Goal: Task Accomplishment & Management: Contribute content

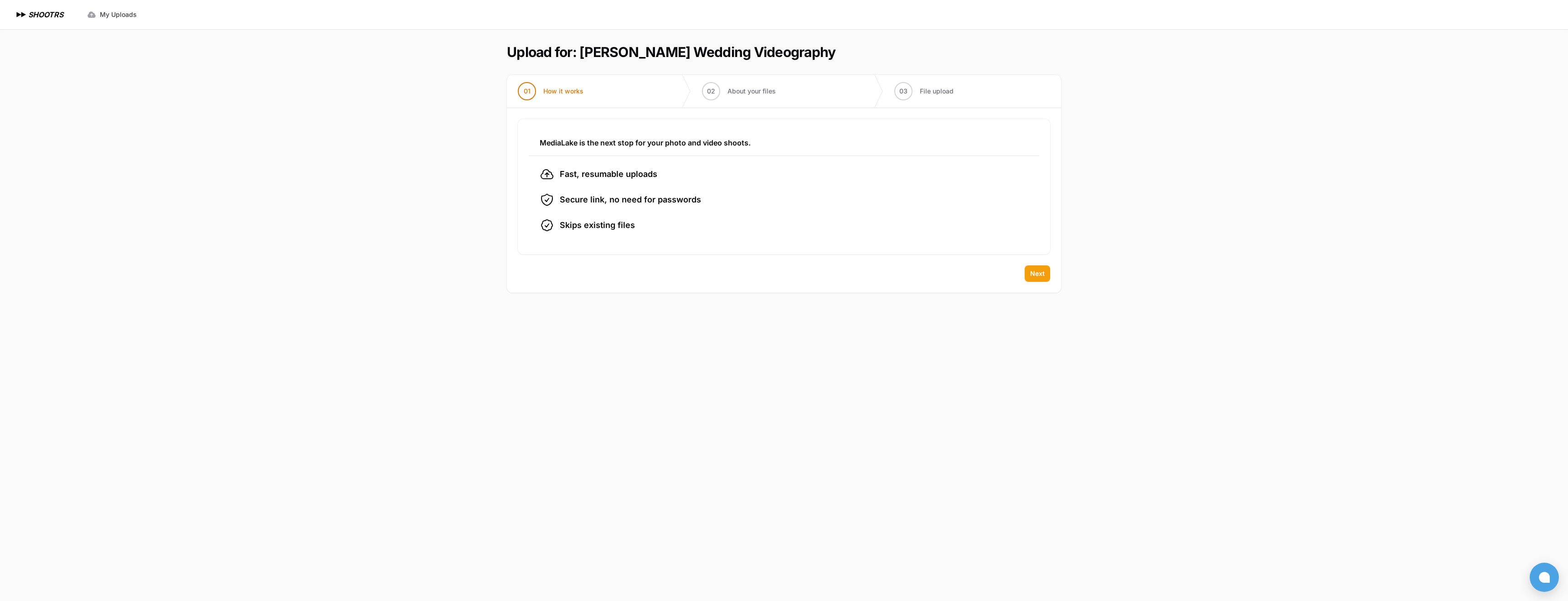
click at [1043, 273] on span "Next" at bounding box center [1037, 273] width 15 height 9
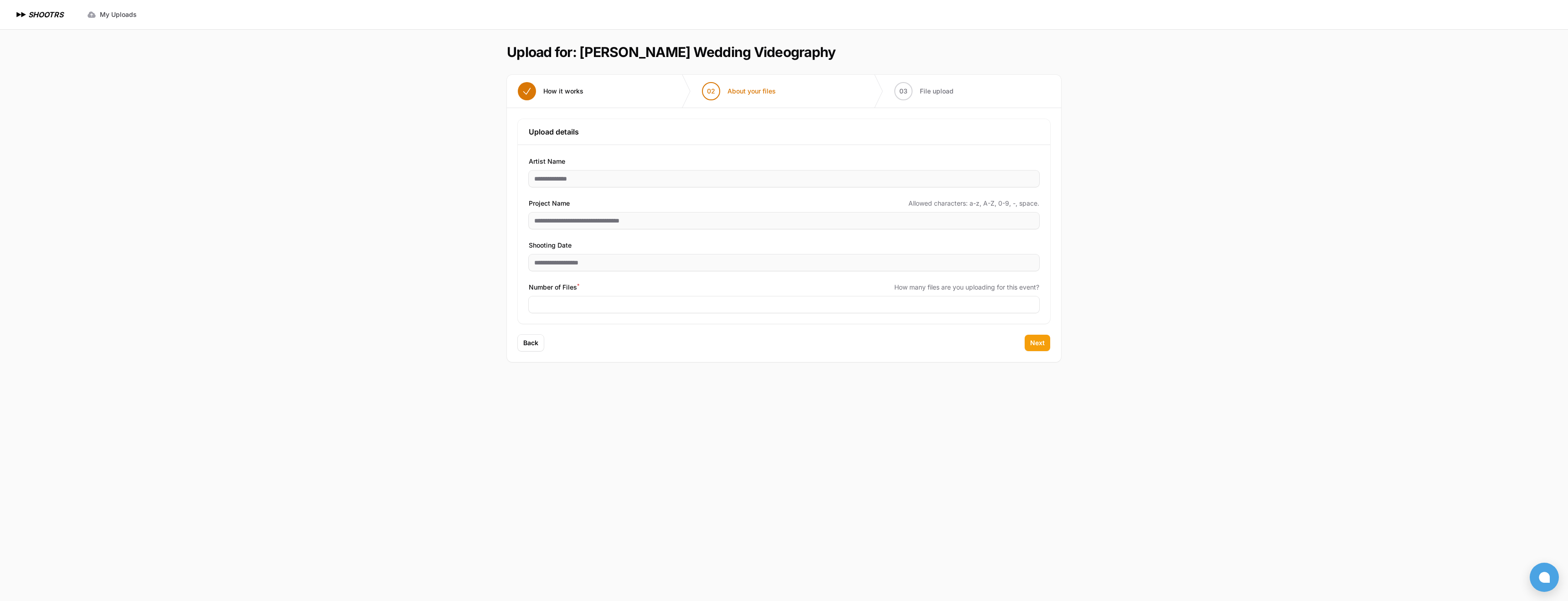
click at [1035, 342] on span "Next" at bounding box center [1037, 343] width 15 height 9
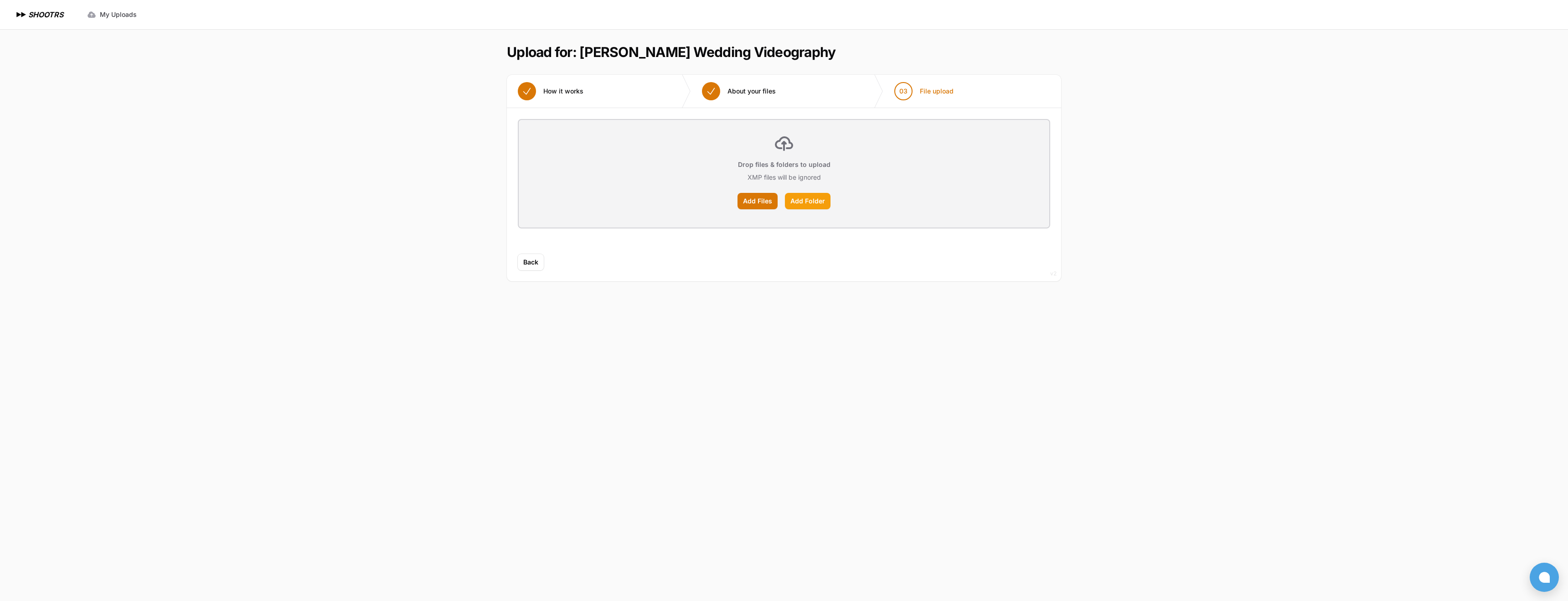
click at [821, 204] on label "Add Folder" at bounding box center [807, 201] width 46 height 16
click at [0, 0] on input "Add Folder" at bounding box center [0, 0] width 0 height 0
click at [131, 13] on span "My Uploads" at bounding box center [118, 14] width 37 height 9
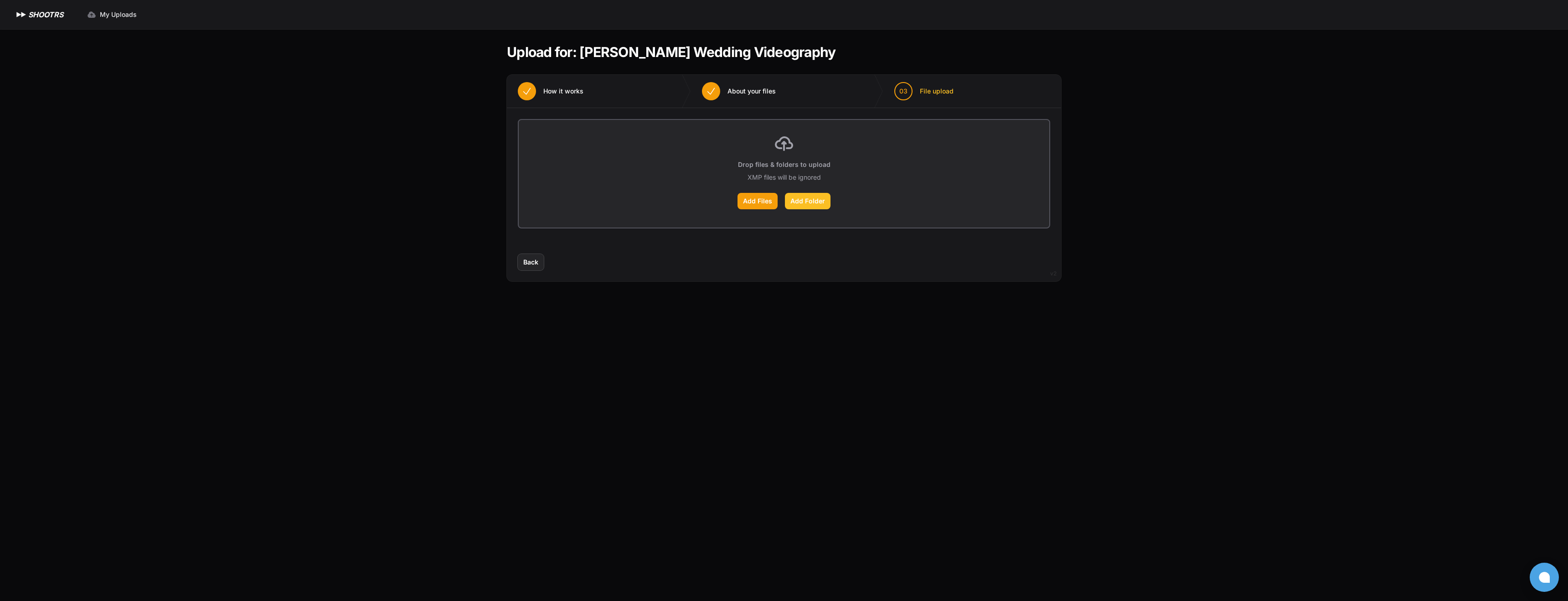
click at [810, 199] on label "Add Folder" at bounding box center [807, 201] width 46 height 16
click at [0, 0] on input "Add Folder" at bounding box center [0, 0] width 0 height 0
click at [752, 91] on span "About your files" at bounding box center [751, 91] width 48 height 9
click at [600, 94] on li "01 How it works" at bounding box center [599, 91] width 184 height 33
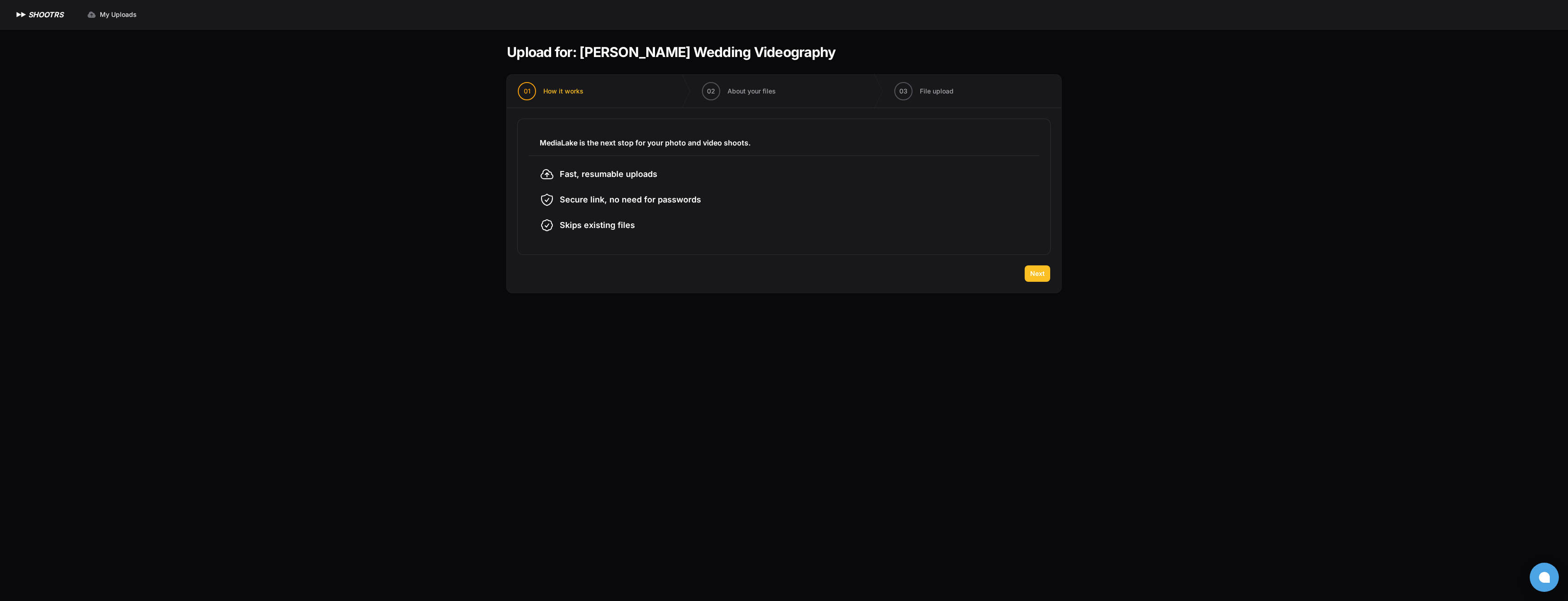
click at [1034, 277] on span "Next" at bounding box center [1037, 273] width 15 height 9
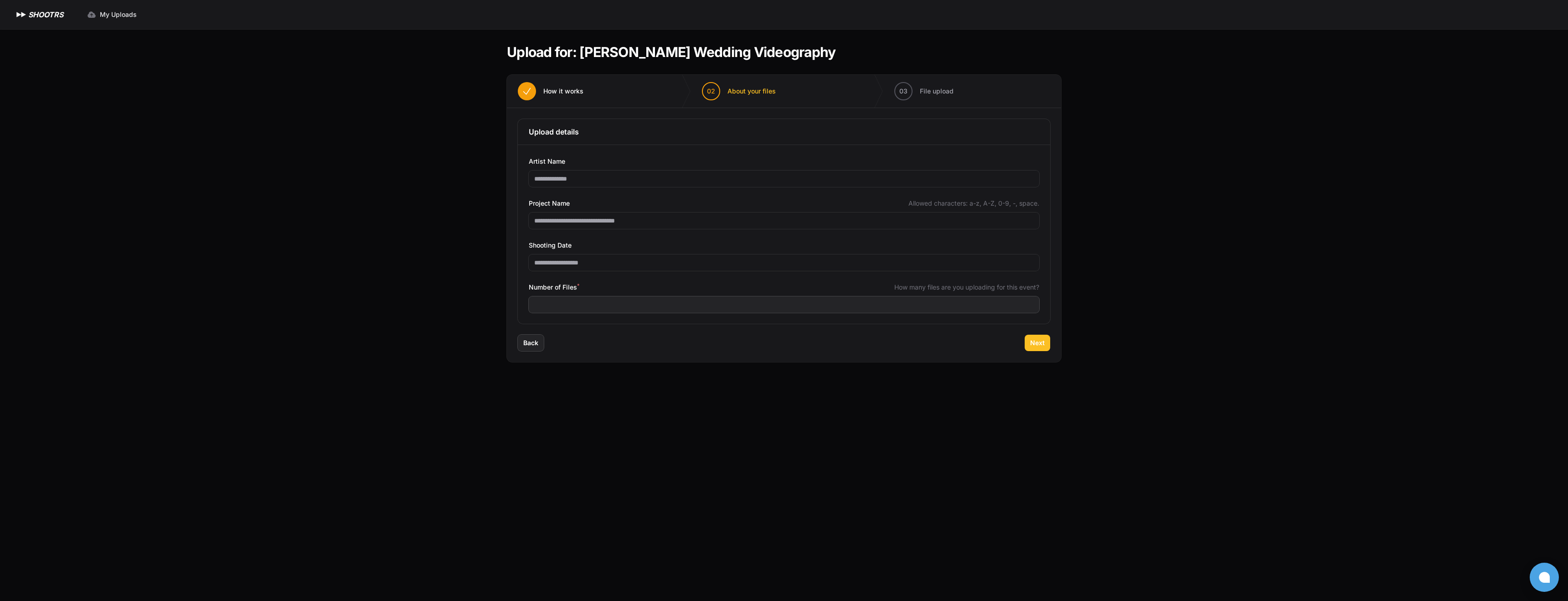
click at [1028, 337] on button "Next" at bounding box center [1037, 343] width 26 height 16
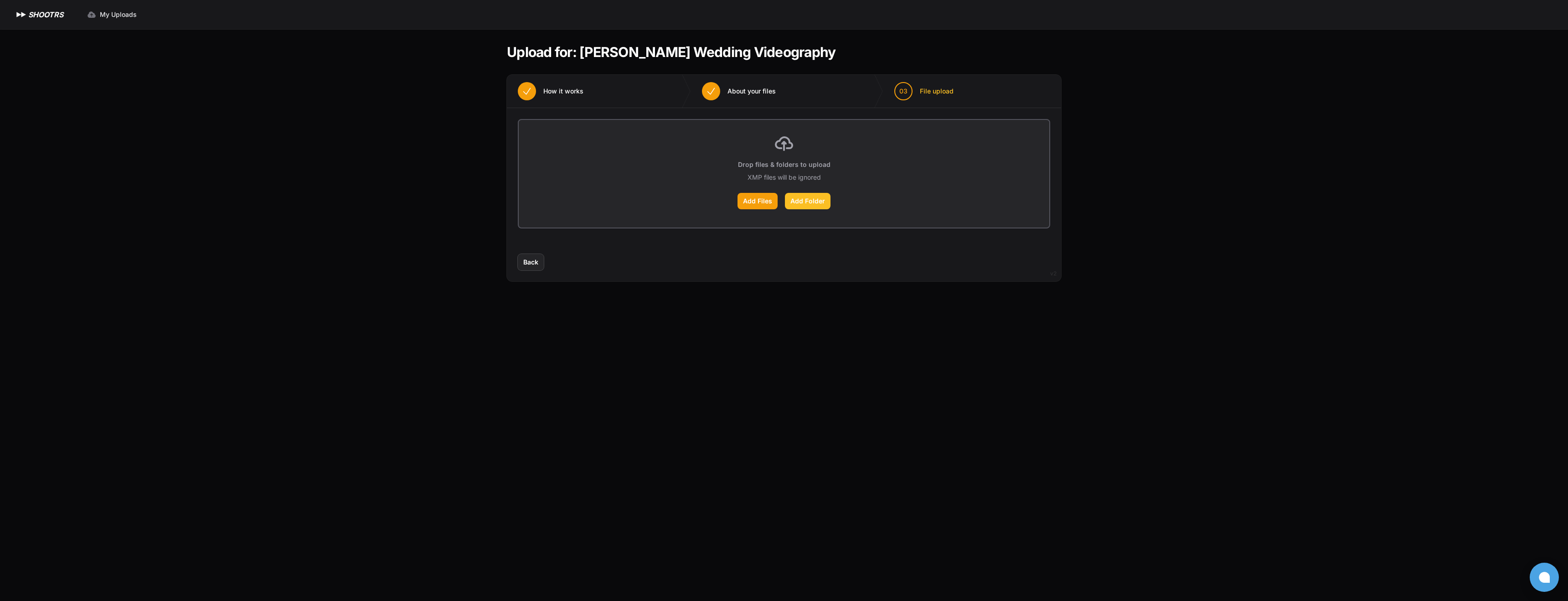
click at [809, 202] on label "Add Folder" at bounding box center [807, 201] width 46 height 16
click at [0, 0] on input "Add Folder" at bounding box center [0, 0] width 0 height 0
